Goal: Task Accomplishment & Management: Manage account settings

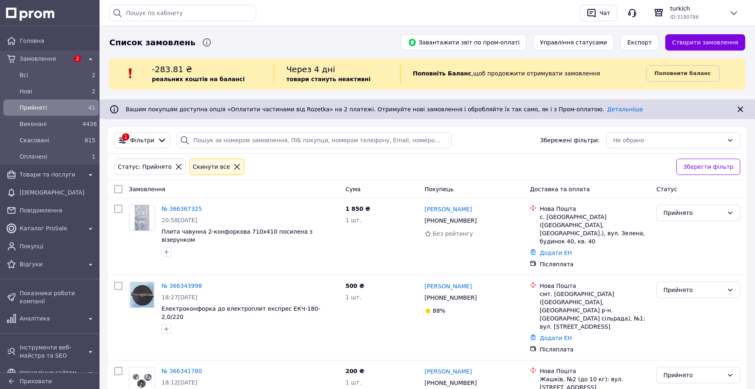
click at [35, 108] on span "Прийняті" at bounding box center [50, 108] width 60 height 8
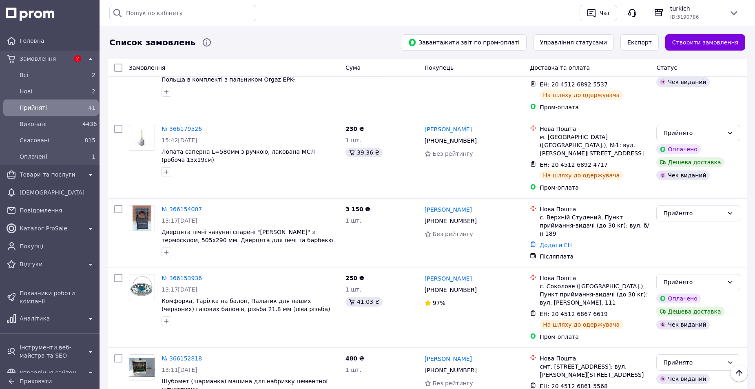
scroll to position [1313, 0]
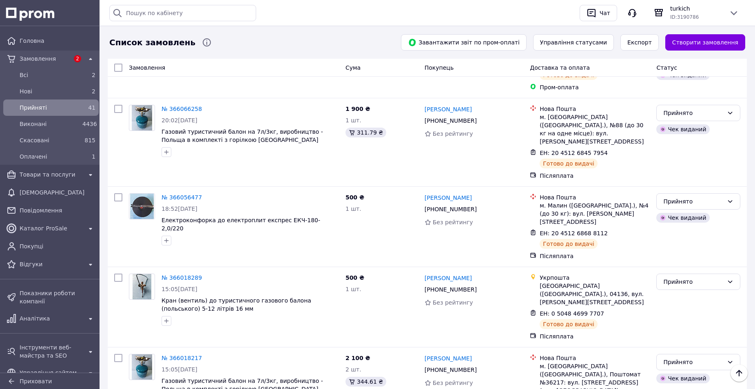
scroll to position [367, 0]
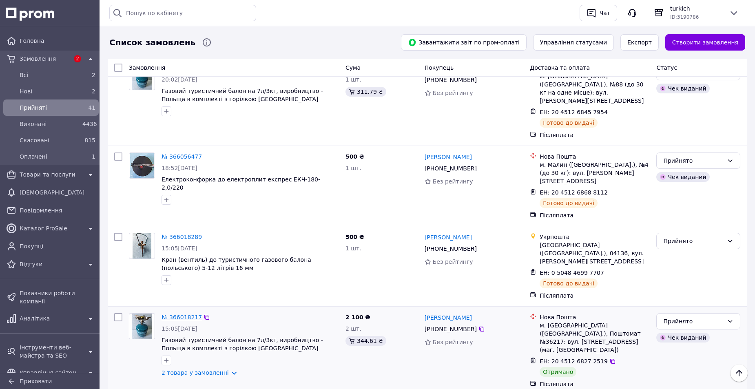
click at [173, 314] on link "№ 366018217" at bounding box center [181, 317] width 40 height 7
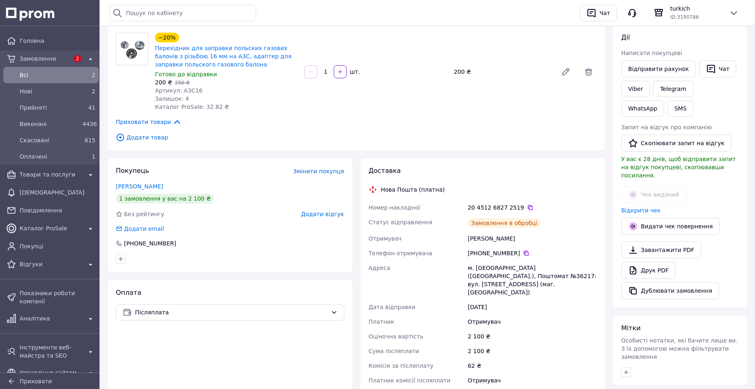
scroll to position [163, 0]
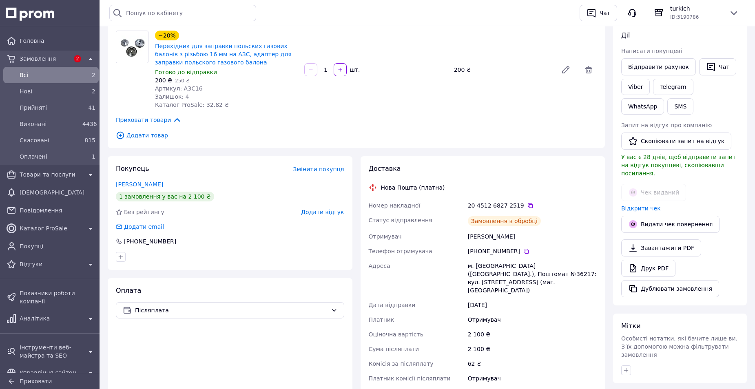
click at [341, 208] on div "Додати відгук" at bounding box center [322, 212] width 43 height 8
click at [342, 209] on span "Додати відгук" at bounding box center [322, 212] width 43 height 7
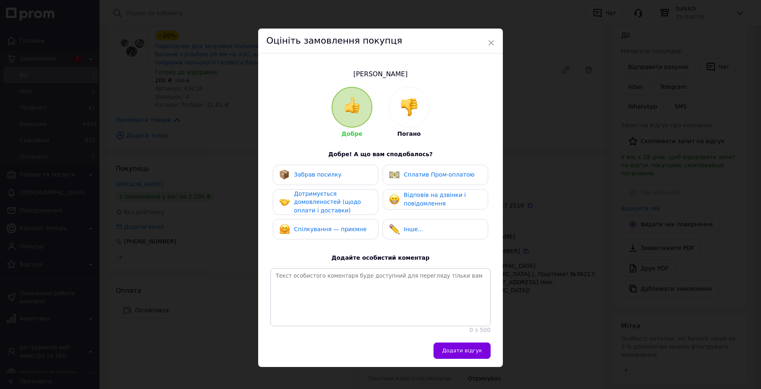
click at [338, 170] on div "Забрав посилку" at bounding box center [325, 175] width 93 height 11
click at [345, 206] on div "Дотримується домовленостей (щодо оплати і доставки)" at bounding box center [332, 202] width 77 height 25
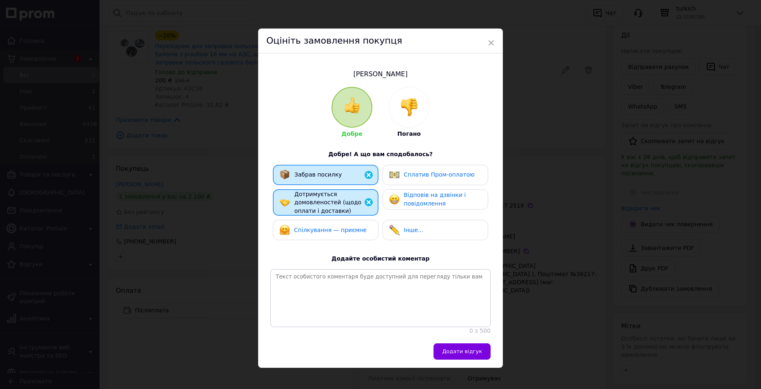
click at [352, 230] on span "Спілкування — приємне" at bounding box center [330, 230] width 73 height 7
click at [410, 206] on span "Відповів на дзвінки і повідомлення" at bounding box center [435, 199] width 62 height 15
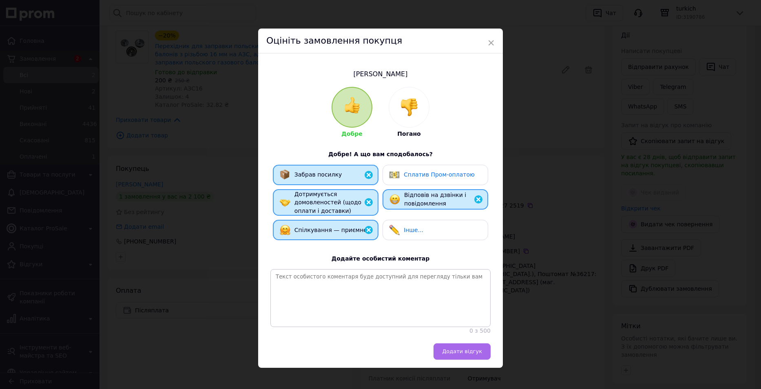
click at [462, 354] on span "Додати відгук" at bounding box center [462, 351] width 40 height 6
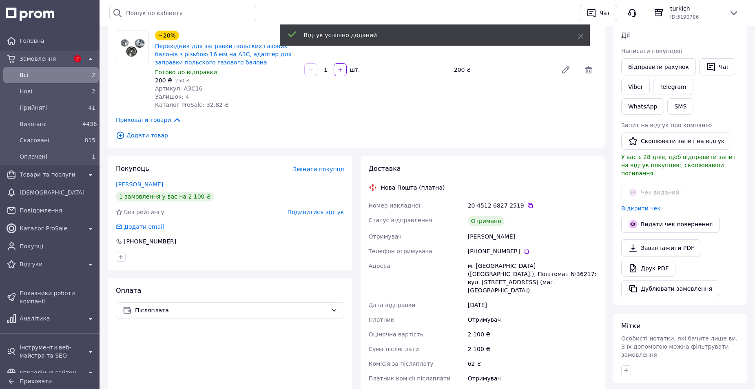
scroll to position [0, 0]
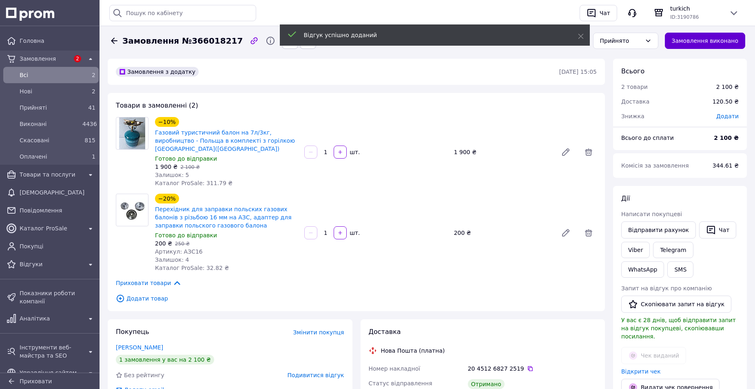
click at [705, 39] on button "Замовлення виконано" at bounding box center [705, 41] width 81 height 16
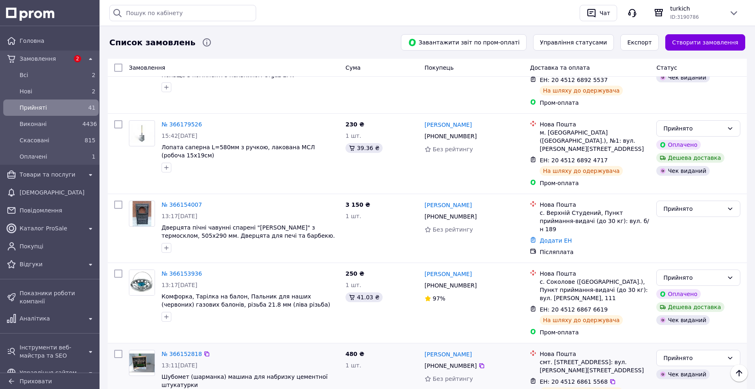
scroll to position [1313, 0]
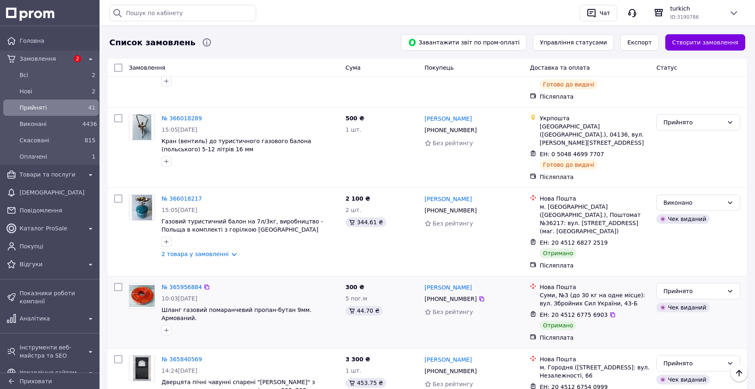
scroll to position [489, 0]
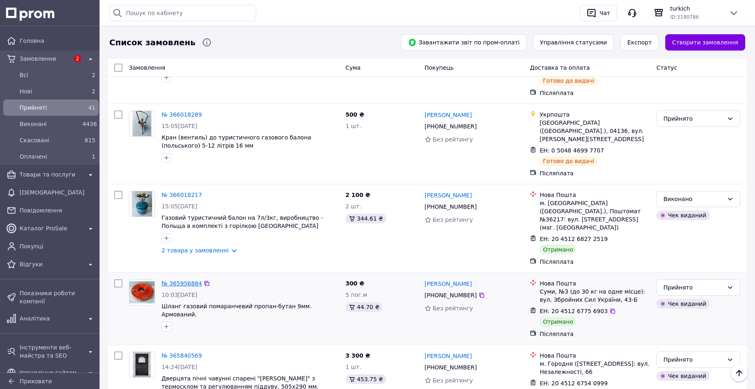
click at [168, 280] on link "№ 365956884" at bounding box center [181, 283] width 40 height 7
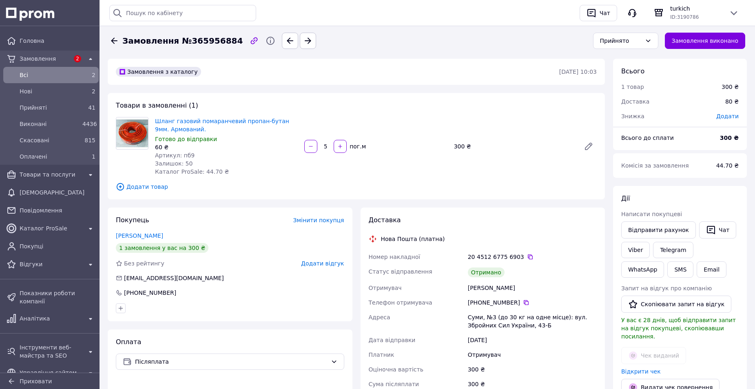
click at [320, 262] on span "Додати відгук" at bounding box center [322, 263] width 43 height 7
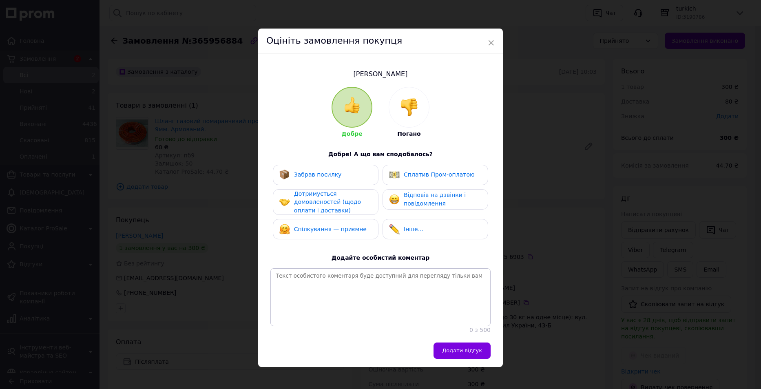
click at [328, 176] on span "Забрав посилку" at bounding box center [318, 174] width 48 height 7
drag, startPoint x: 334, startPoint y: 198, endPoint x: 337, endPoint y: 208, distance: 9.9
click at [335, 199] on span "Дотримується домовленостей (щодо оплати і доставки)" at bounding box center [327, 201] width 67 height 23
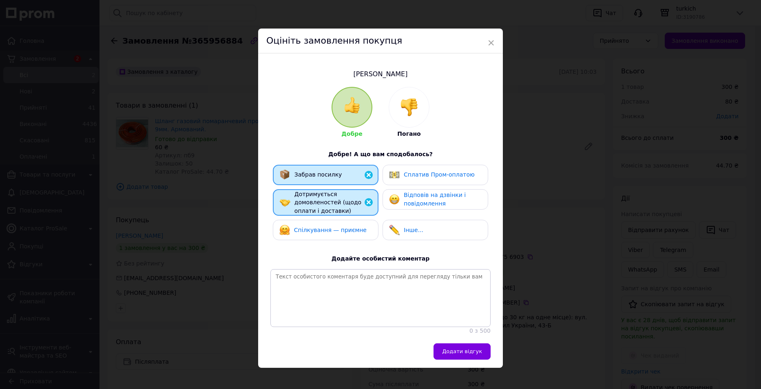
click at [338, 221] on div "Спілкування — приємне" at bounding box center [326, 230] width 106 height 20
click at [418, 199] on span "Відповів на дзвінки і повідомлення" at bounding box center [435, 199] width 62 height 15
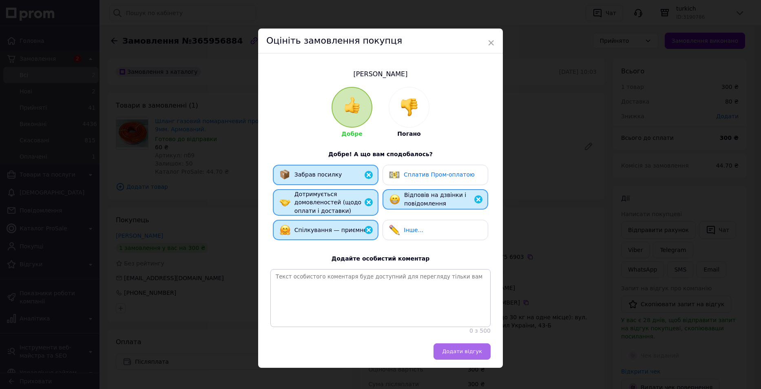
click at [463, 354] on span "Додати відгук" at bounding box center [462, 351] width 40 height 6
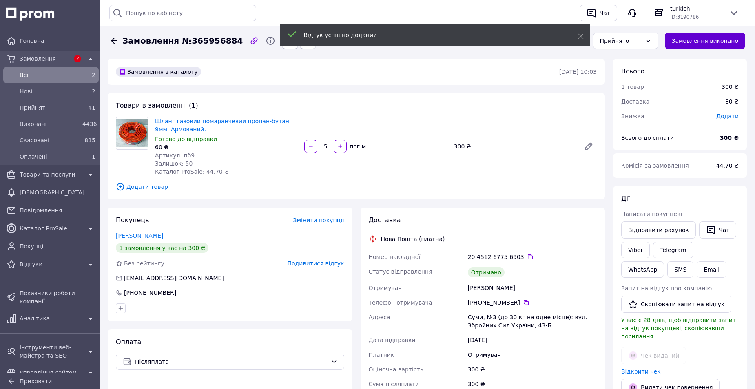
click at [711, 42] on button "Замовлення виконано" at bounding box center [705, 41] width 81 height 16
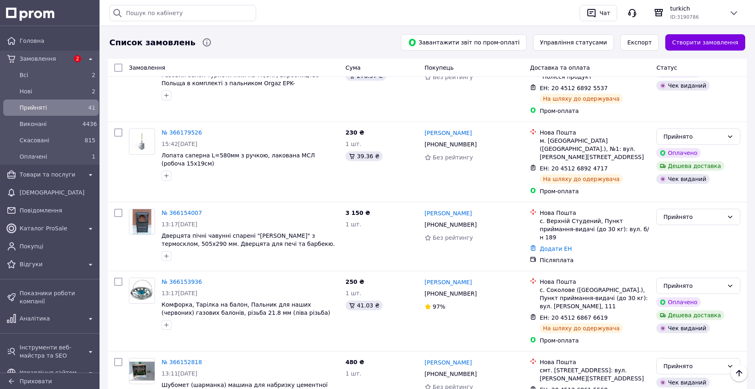
scroll to position [1313, 0]
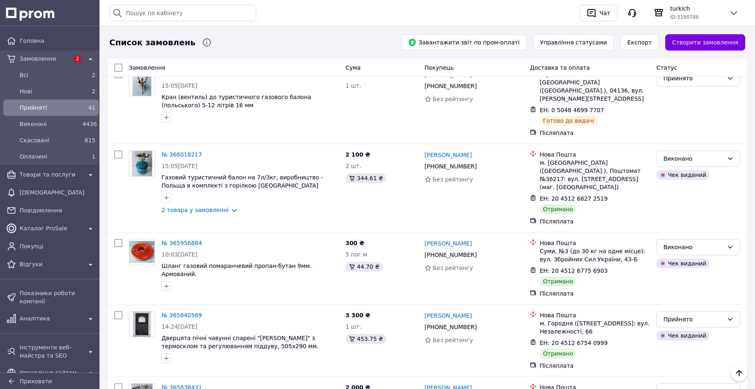
scroll to position [530, 0]
click at [175, 312] on link "№ 365840569" at bounding box center [181, 315] width 40 height 7
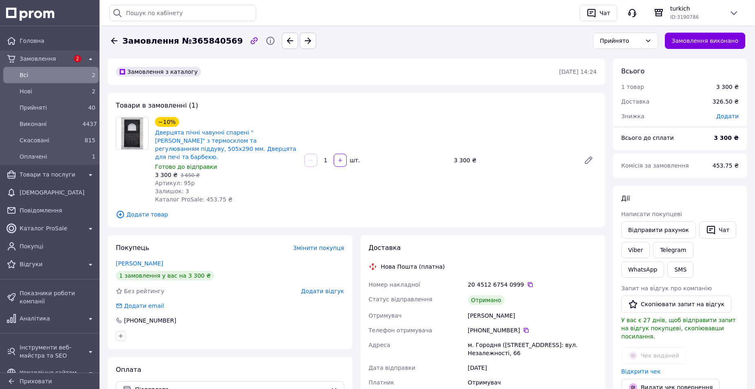
click at [312, 288] on span "Додати відгук" at bounding box center [322, 291] width 43 height 7
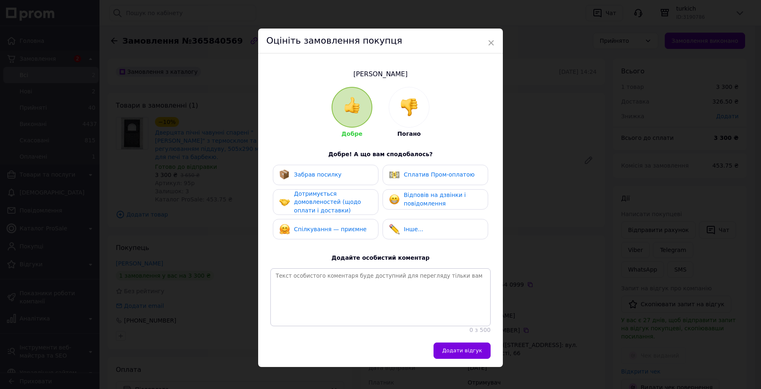
click at [313, 178] on div "Забрав посилку" at bounding box center [318, 174] width 48 height 9
drag, startPoint x: 315, startPoint y: 195, endPoint x: 316, endPoint y: 202, distance: 6.6
click at [315, 196] on span "Дотримується домовленостей (щодо оплати і доставки)" at bounding box center [327, 201] width 67 height 23
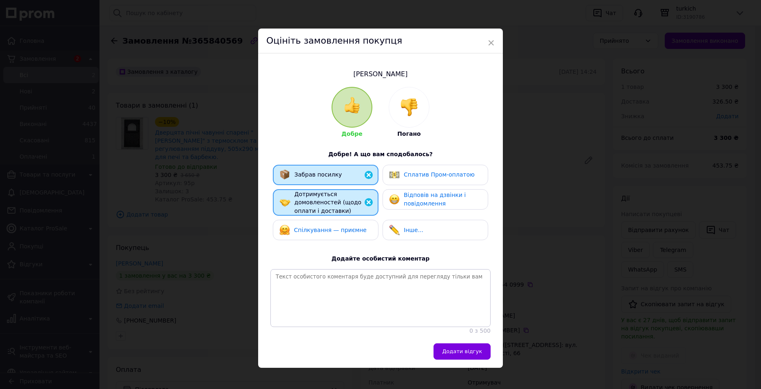
drag, startPoint x: 317, startPoint y: 234, endPoint x: 365, endPoint y: 208, distance: 54.4
click at [318, 234] on div "Спілкування — приємне" at bounding box center [326, 230] width 106 height 20
click at [409, 205] on span "Відповів на дзвінки і повідомлення" at bounding box center [435, 199] width 62 height 15
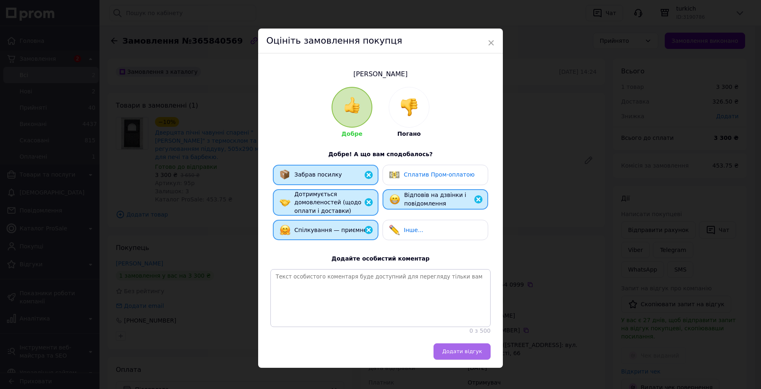
click at [467, 354] on span "Додати відгук" at bounding box center [462, 351] width 40 height 6
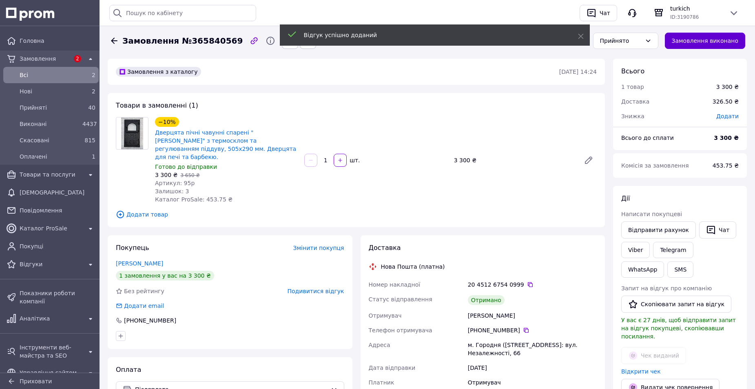
click at [698, 42] on button "Замовлення виконано" at bounding box center [705, 41] width 81 height 16
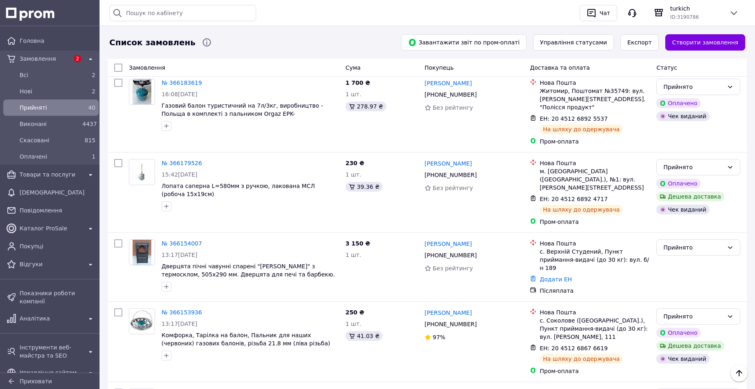
scroll to position [1313, 0]
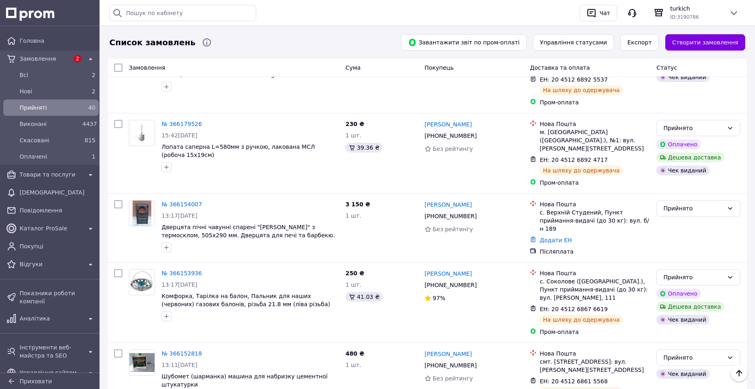
click at [29, 109] on span "Прийняті" at bounding box center [50, 108] width 60 height 8
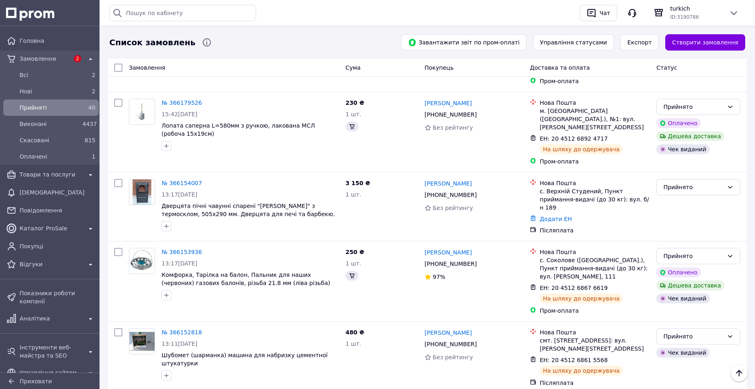
scroll to position [0, 0]
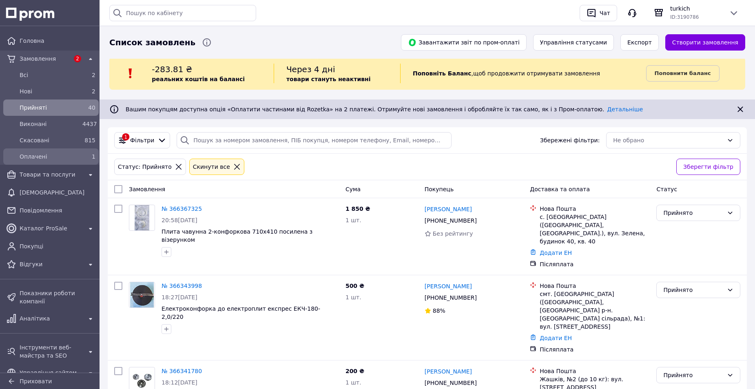
click at [32, 155] on span "Оплачені" at bounding box center [50, 157] width 60 height 8
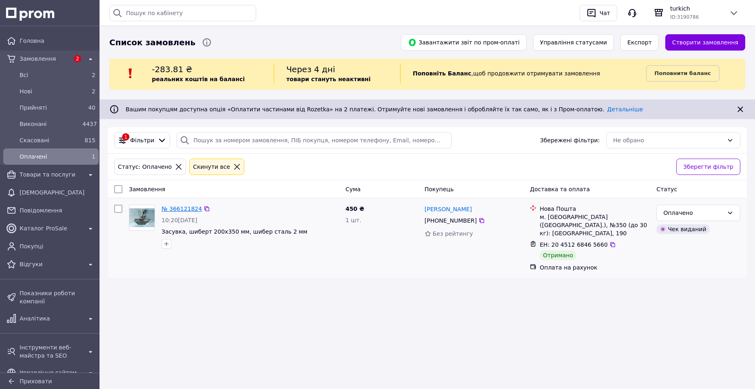
click at [184, 206] on link "№ 366121824" at bounding box center [181, 209] width 40 height 7
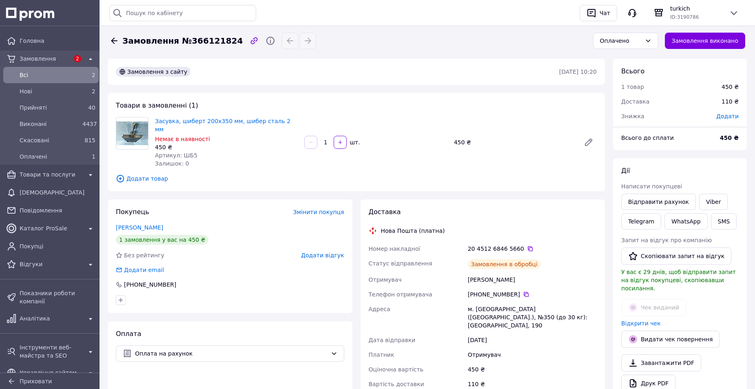
scroll to position [57, 0]
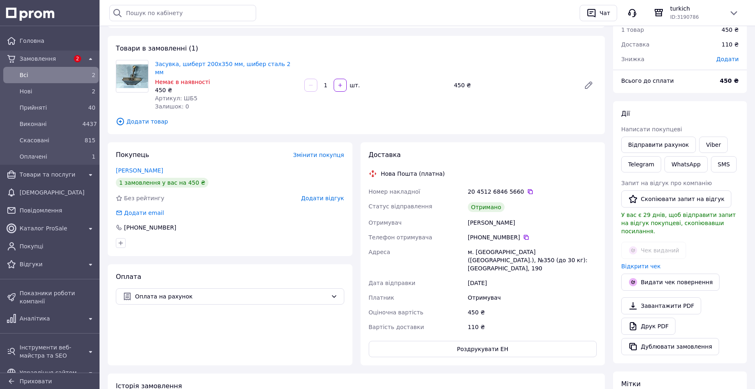
click at [328, 195] on span "Додати відгук" at bounding box center [322, 198] width 43 height 7
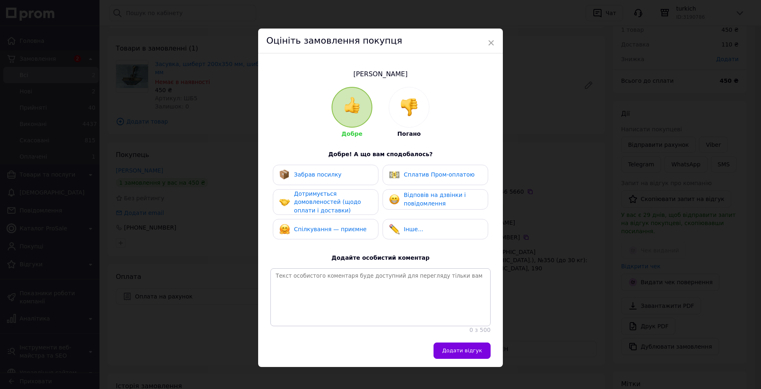
click at [346, 168] on div "Забрав посилку" at bounding box center [326, 175] width 106 height 20
drag, startPoint x: 351, startPoint y: 199, endPoint x: 355, endPoint y: 205, distance: 7.3
click at [351, 199] on span "Дотримується домовленостей (щодо оплати і доставки)" at bounding box center [327, 201] width 67 height 23
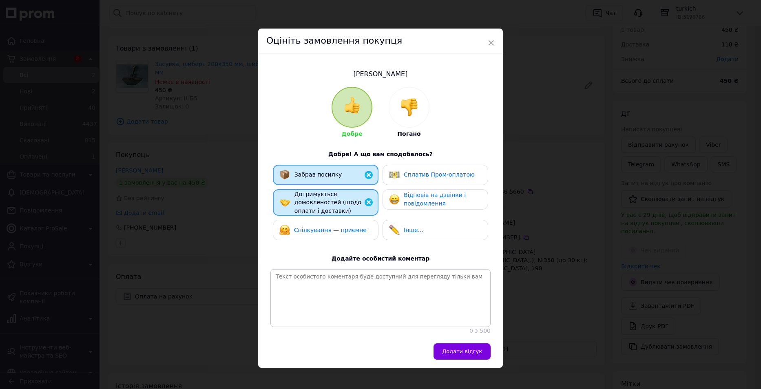
click at [368, 228] on div "Спілкування — приємне" at bounding box center [325, 230] width 93 height 11
click at [429, 176] on span "Сплатив Пром-оплатою" at bounding box center [439, 174] width 71 height 7
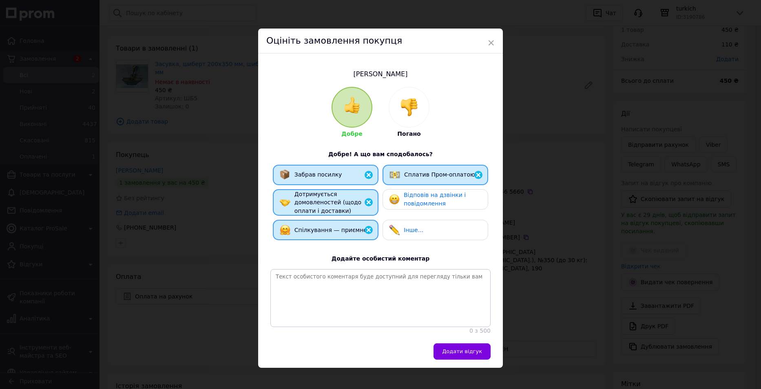
click at [432, 199] on div "Відповів на дзвінки і повідомлення" at bounding box center [442, 199] width 77 height 17
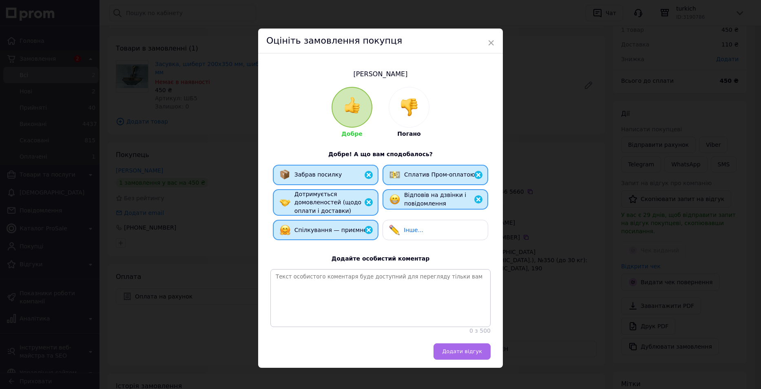
click at [467, 354] on span "Додати відгук" at bounding box center [462, 351] width 40 height 6
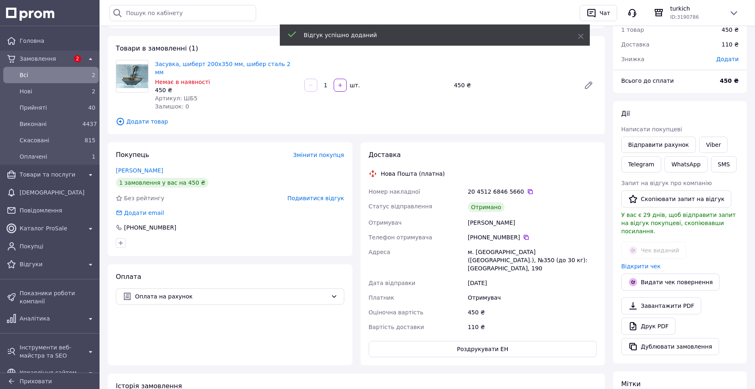
scroll to position [0, 0]
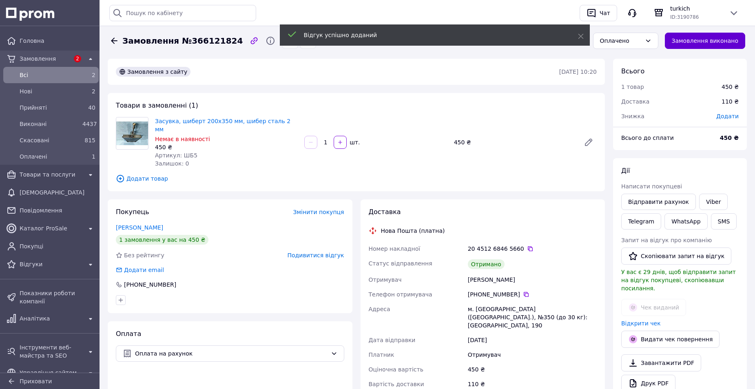
click at [704, 44] on button "Замовлення виконано" at bounding box center [705, 41] width 81 height 16
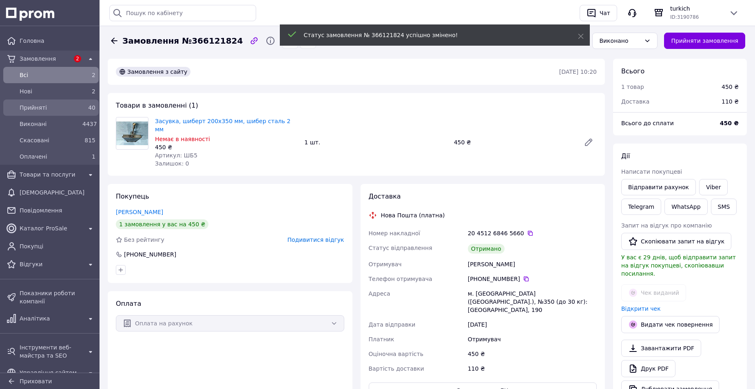
click at [41, 106] on span "Прийняті" at bounding box center [50, 108] width 60 height 8
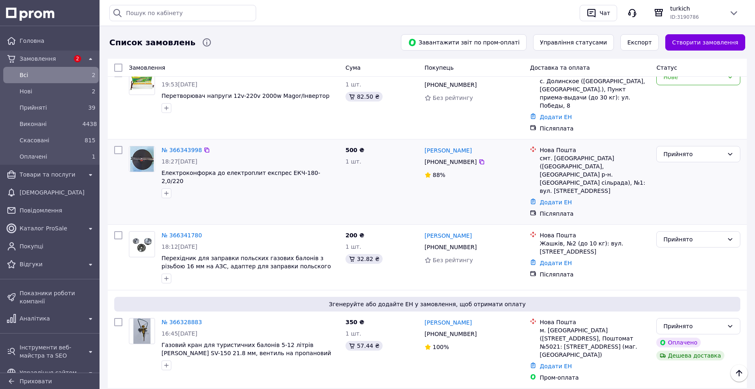
scroll to position [367, 0]
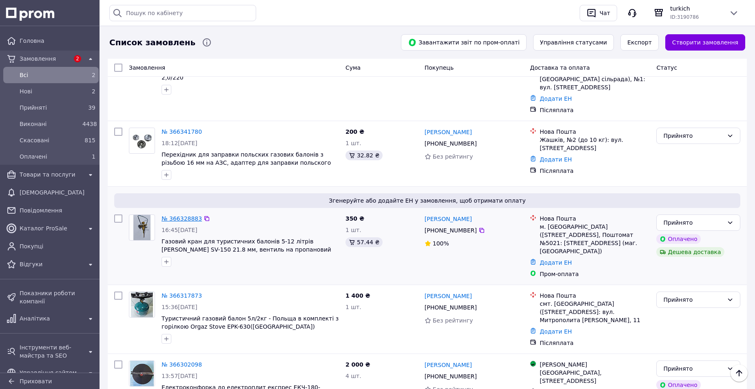
click at [168, 215] on link "№ 366328883" at bounding box center [181, 218] width 40 height 7
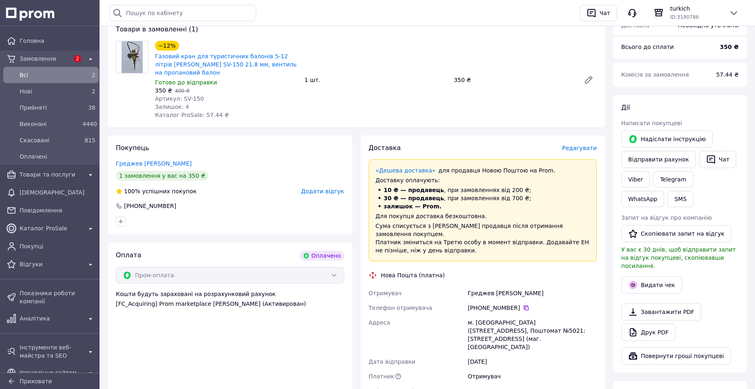
scroll to position [204, 0]
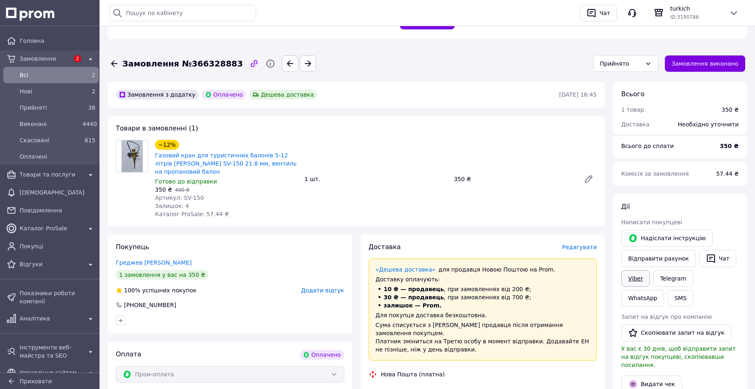
click at [639, 270] on link "Viber" at bounding box center [635, 278] width 29 height 16
click at [62, 176] on span "Товари та послуги" at bounding box center [51, 174] width 63 height 8
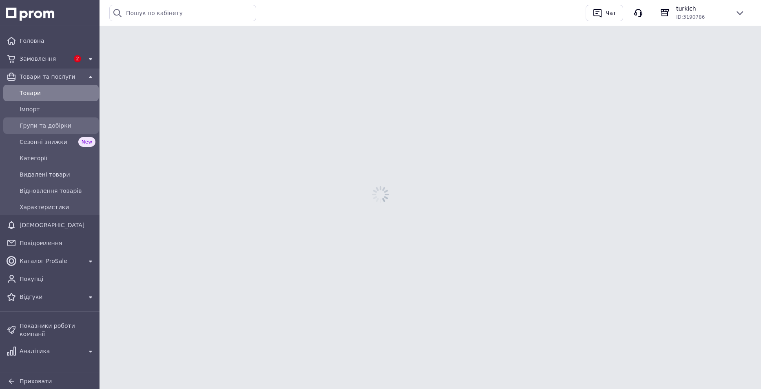
click at [52, 125] on span "Групи та добірки" at bounding box center [58, 126] width 76 height 8
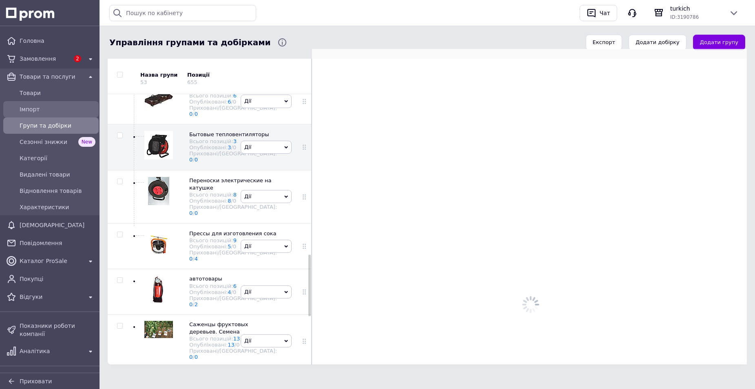
scroll to position [715, 0]
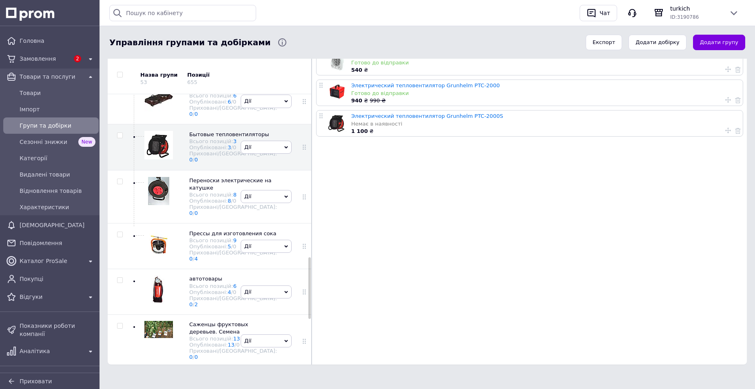
click at [47, 76] on span "Товари та послуги" at bounding box center [51, 77] width 63 height 8
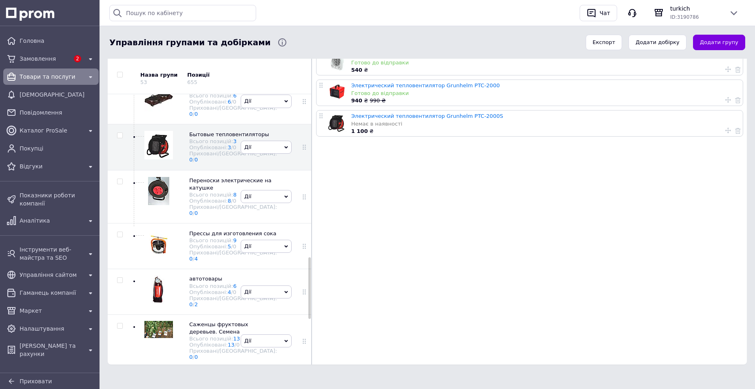
click at [47, 76] on span "Товари та послуги" at bounding box center [51, 77] width 63 height 8
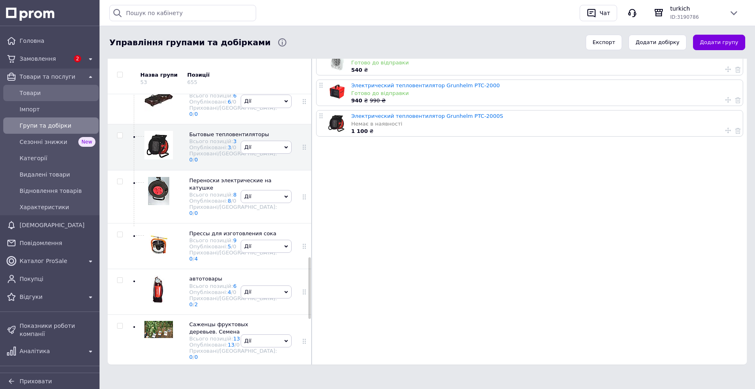
click at [31, 91] on span "Товари" at bounding box center [58, 93] width 76 height 8
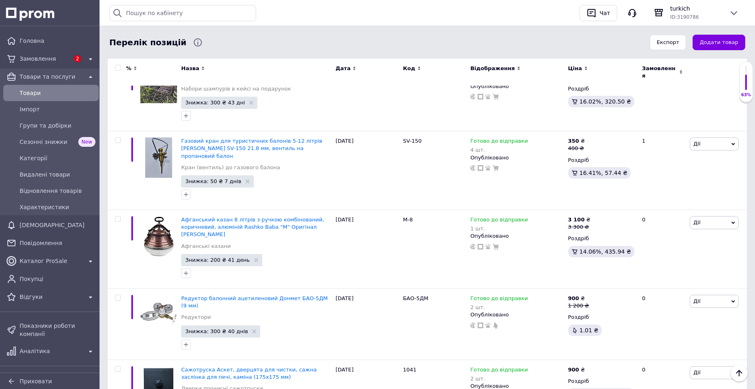
scroll to position [367, 0]
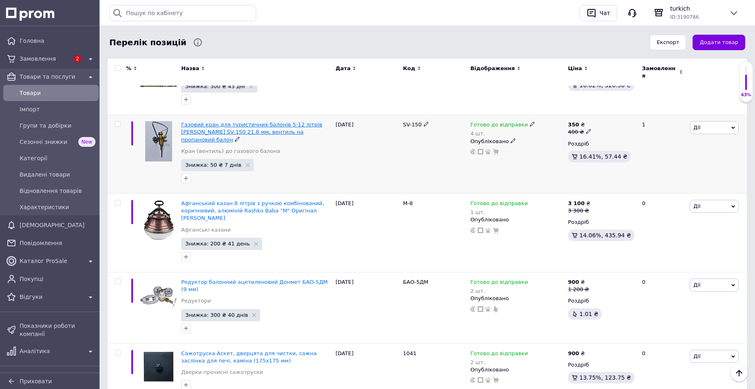
click at [270, 125] on span "Газовий кран для туристичних балонів 5-12 літрів [PERSON_NAME] SV-150 21.8 мм, …" at bounding box center [251, 132] width 141 height 21
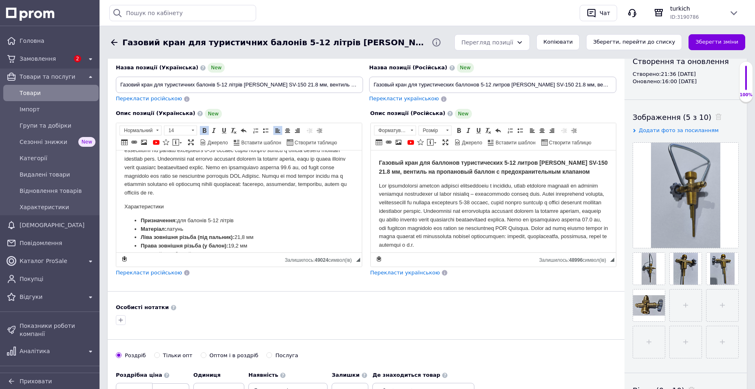
scroll to position [75, 0]
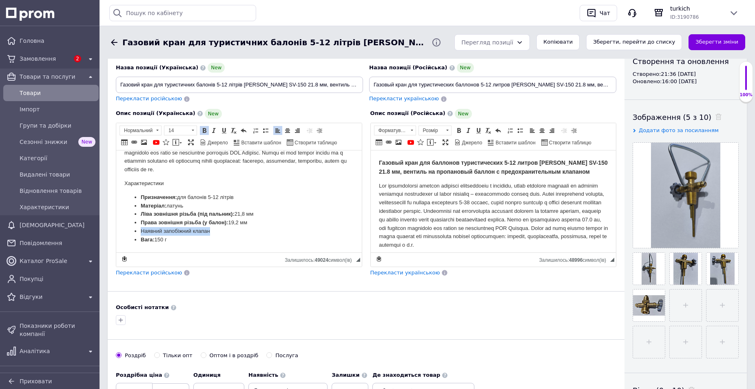
drag, startPoint x: 215, startPoint y: 232, endPoint x: 137, endPoint y: 229, distance: 78.0
click at [137, 229] on ul "Призначення: для балонів 5-12 літрів Матеріал: латунь Ліва зовнішня різьба (під…" at bounding box center [238, 218] width 229 height 51
click at [208, 133] on link "Жирний Сполучення клавіш Ctrl+B" at bounding box center [204, 130] width 9 height 9
click at [297, 223] on li "Права зовнішня різьба (у балон): 19,2 мм" at bounding box center [239, 222] width 197 height 9
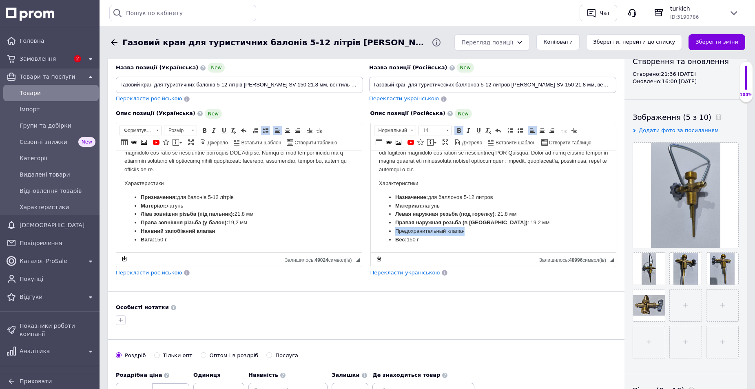
drag, startPoint x: 479, startPoint y: 230, endPoint x: 393, endPoint y: 229, distance: 86.1
click at [393, 229] on ul "Назначение: для баллонов 5-12 литров Материал: латунь Левая наружная резьба (по…" at bounding box center [492, 218] width 229 height 51
click at [458, 132] on span at bounding box center [459, 130] width 7 height 7
click at [544, 190] on body "Газовый кран для баллонов туристических 5-12 литров [PERSON_NAME] SV-150 21.8 м…" at bounding box center [492, 163] width 229 height 161
click at [719, 46] on button "Зберегти зміни" at bounding box center [716, 42] width 57 height 16
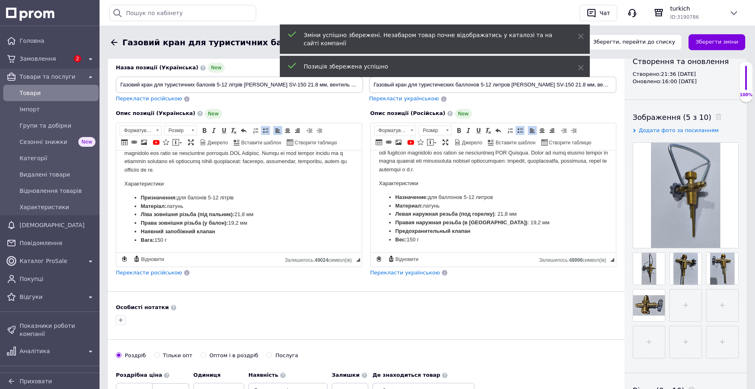
scroll to position [75, 0]
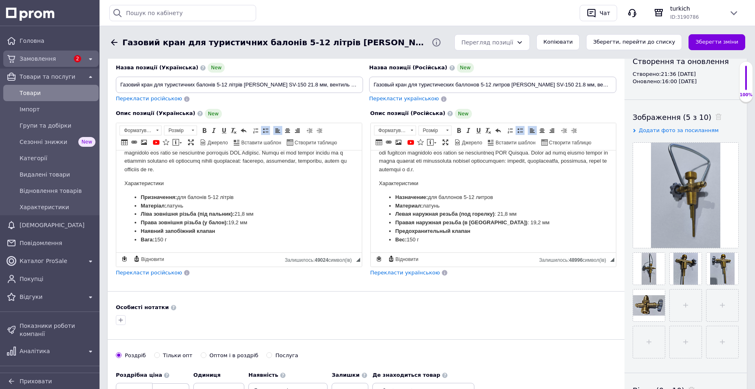
click at [41, 60] on span "Замовлення" at bounding box center [45, 59] width 50 height 8
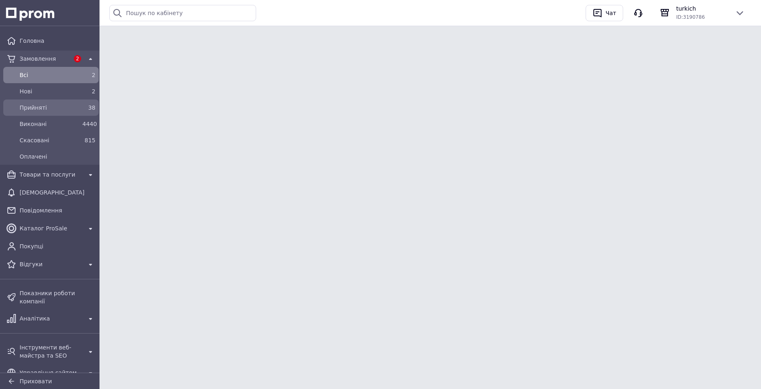
click at [46, 104] on span "Прийняті" at bounding box center [50, 108] width 60 height 8
